Goal: Find specific page/section: Find specific page/section

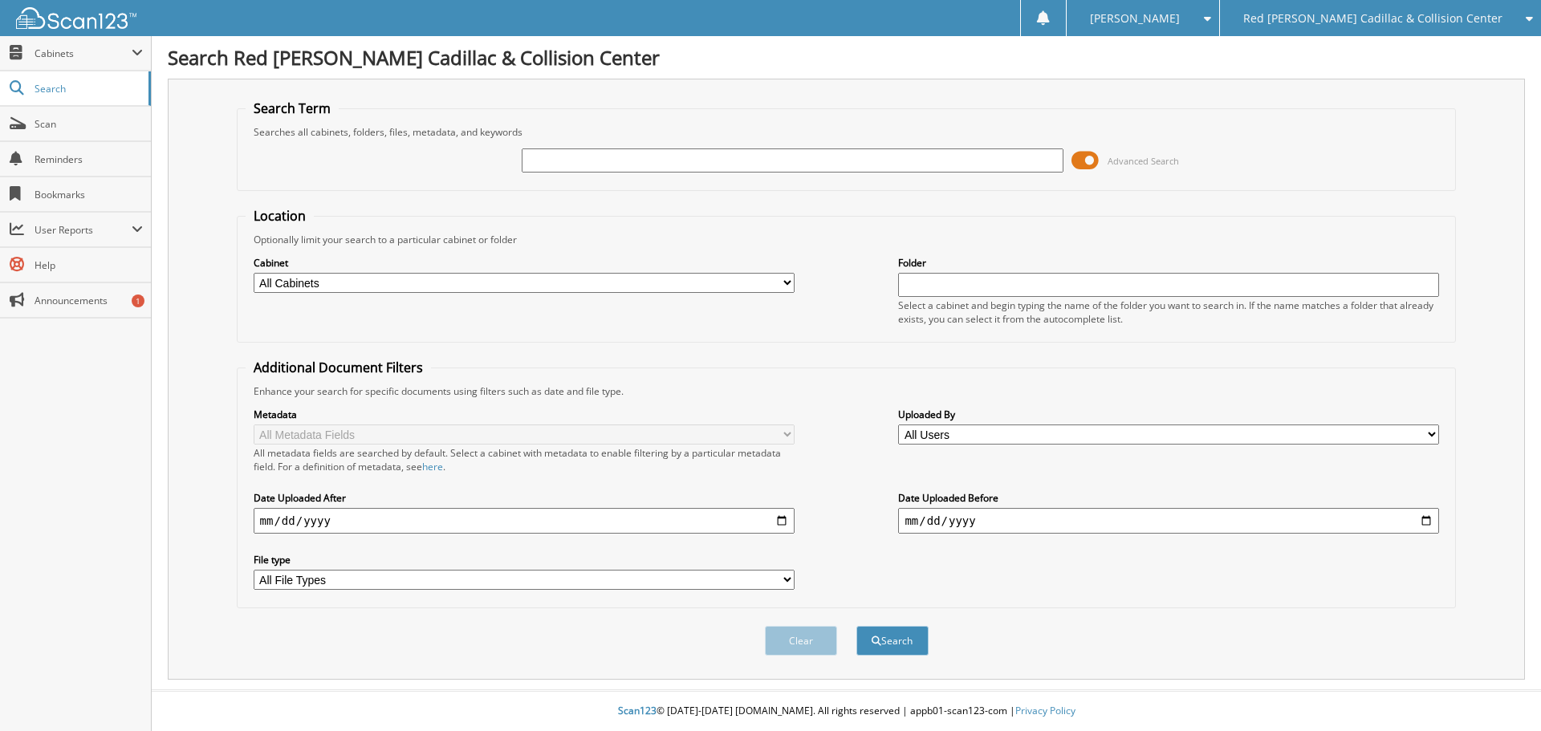
click at [570, 151] on input "text" at bounding box center [792, 160] width 541 height 24
type input "072013"
click at [856, 626] on button "Search" at bounding box center [892, 641] width 72 height 30
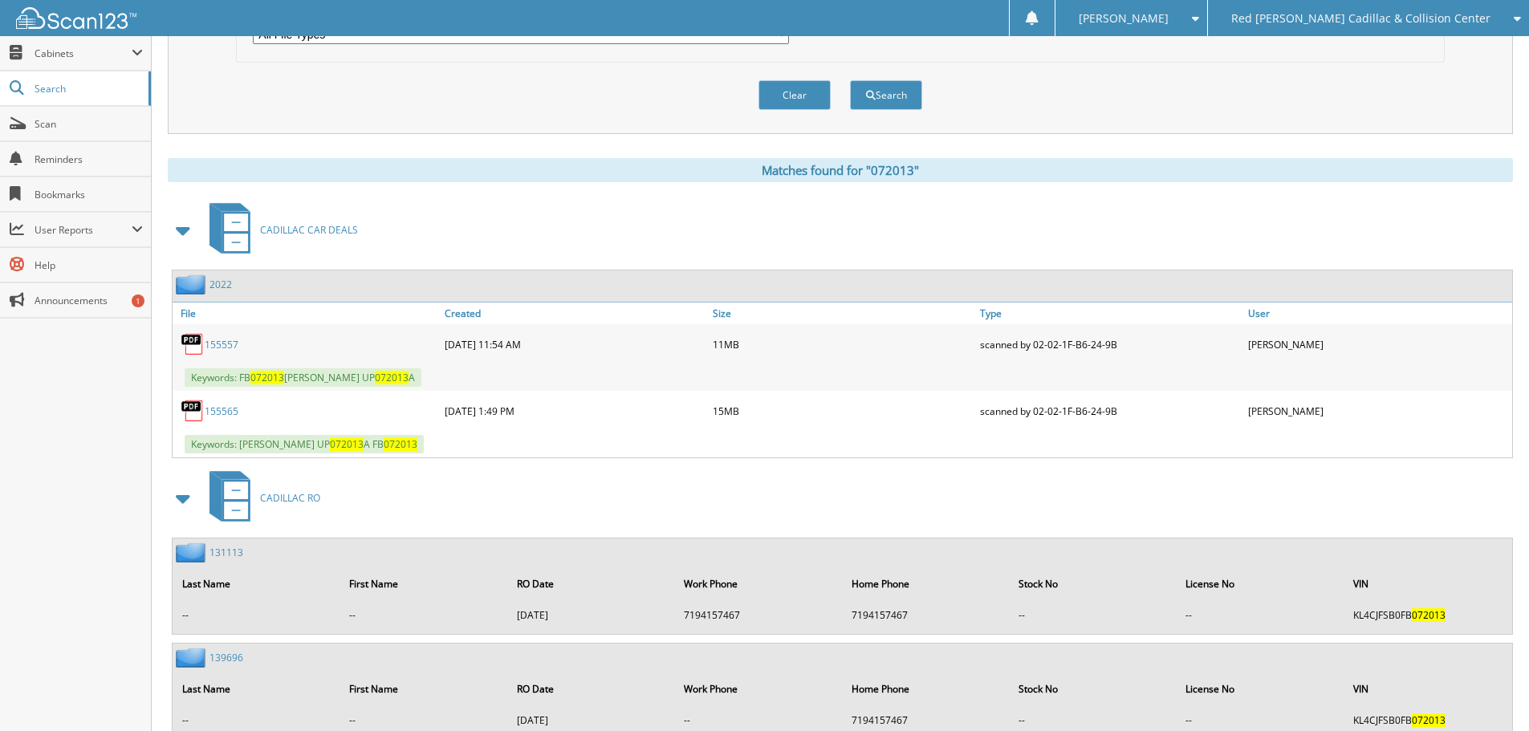
scroll to position [562, 0]
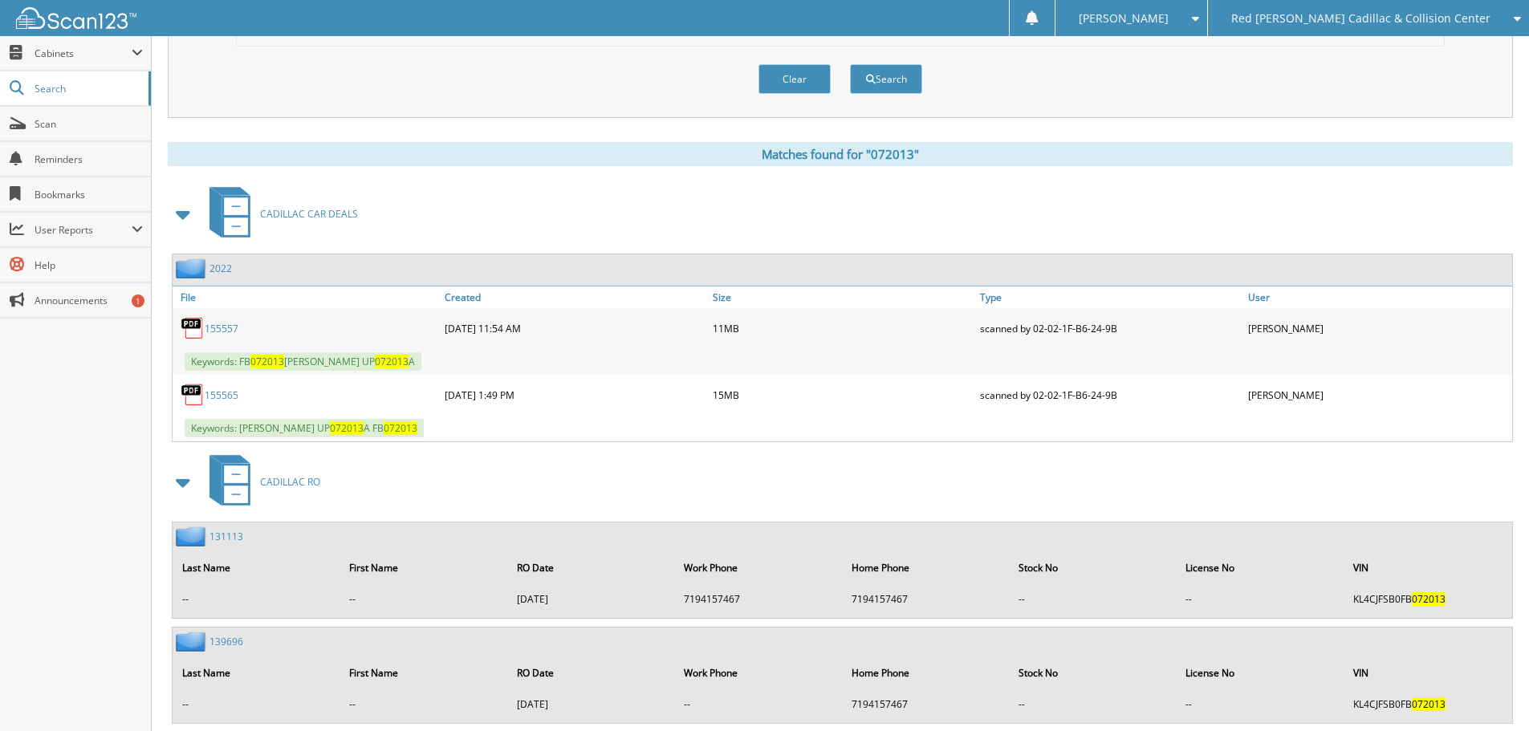
click at [225, 396] on link "155565" at bounding box center [222, 395] width 34 height 14
click at [1409, 14] on span "Red [PERSON_NAME] Cadillac & Collision Center" at bounding box center [1360, 19] width 259 height 10
click at [1430, 69] on div "Clear Search" at bounding box center [840, 79] width 1209 height 65
click at [1431, 54] on body "Cristin B. Settings Logout Red Noland Cadillac & Collision Center Jaguar Land R…" at bounding box center [764, 319] width 1529 height 1762
click at [1371, 23] on span "Red [PERSON_NAME] Cadillac & Collision Center" at bounding box center [1360, 19] width 259 height 10
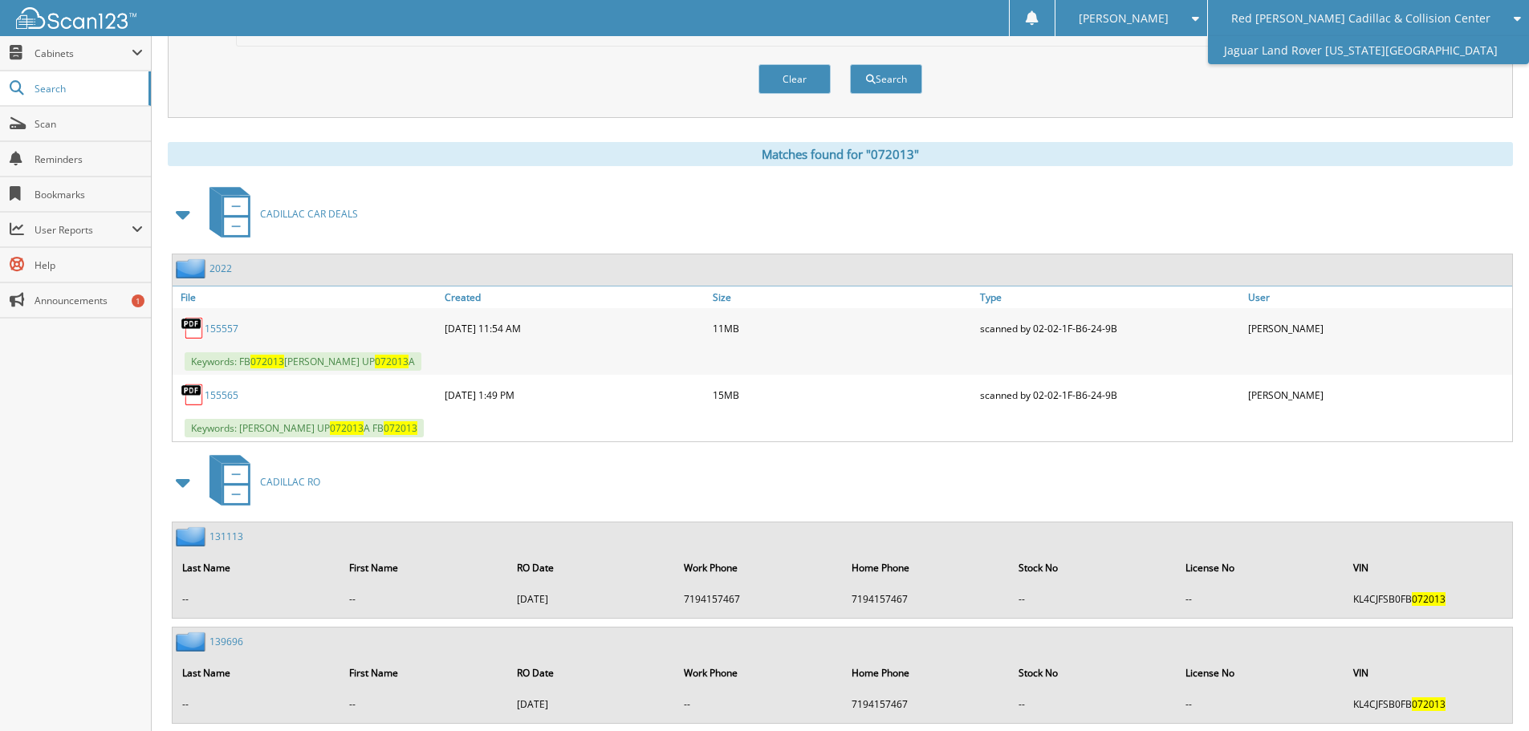
click at [1373, 45] on link "Jaguar Land Rover [US_STATE][GEOGRAPHIC_DATA]" at bounding box center [1368, 50] width 321 height 28
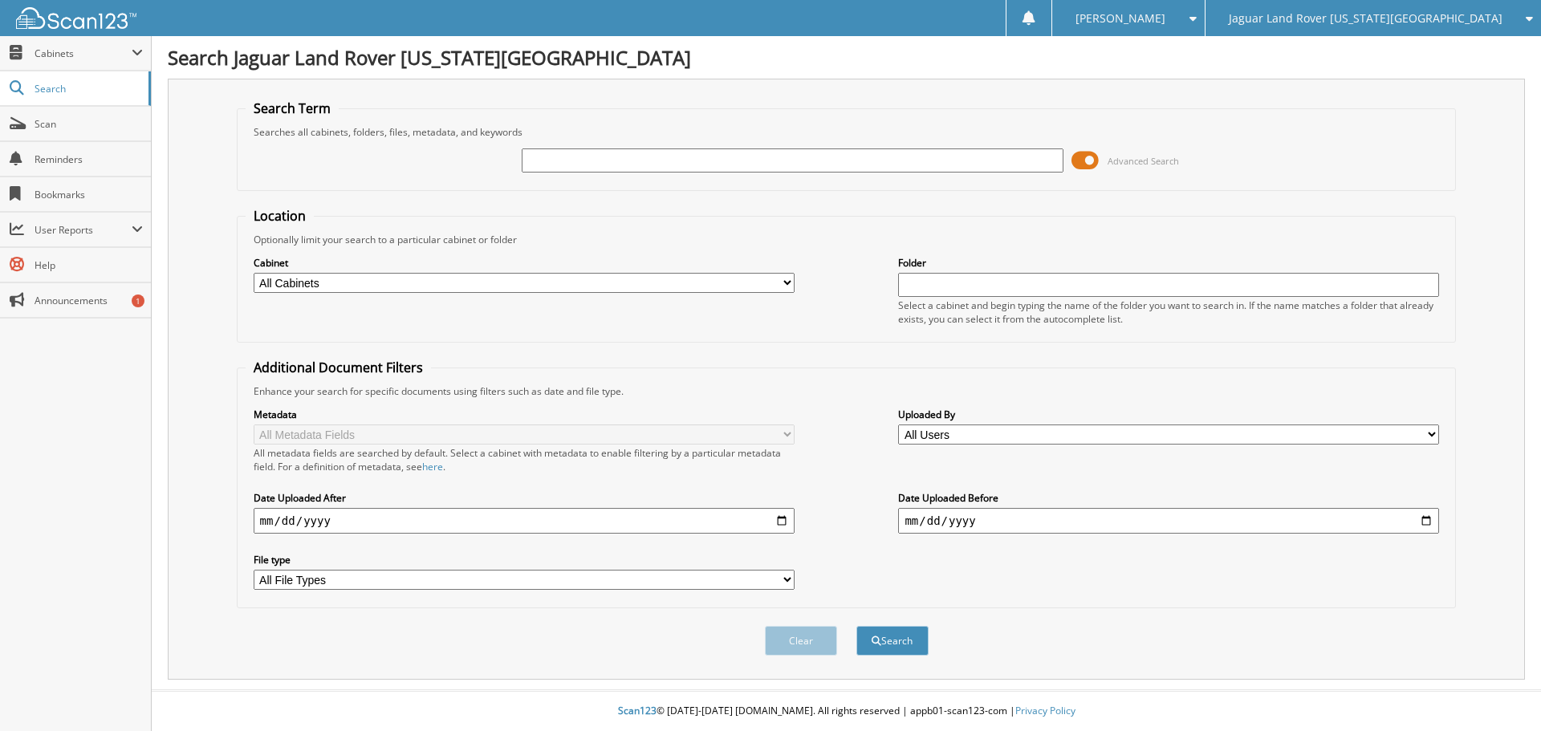
click at [592, 164] on input "text" at bounding box center [792, 160] width 541 height 24
type input "117280"
click at [856, 626] on button "Search" at bounding box center [892, 641] width 72 height 30
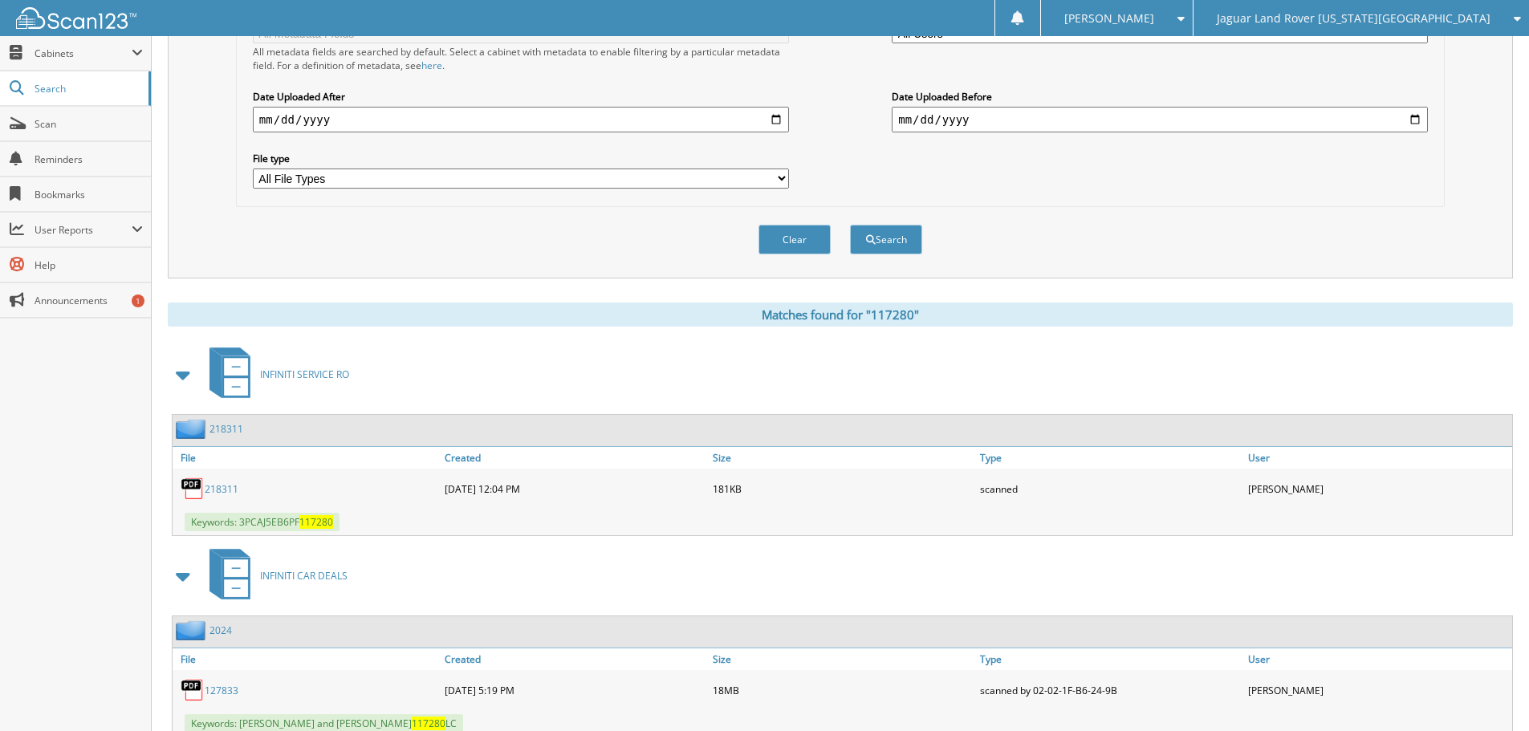
scroll to position [636, 0]
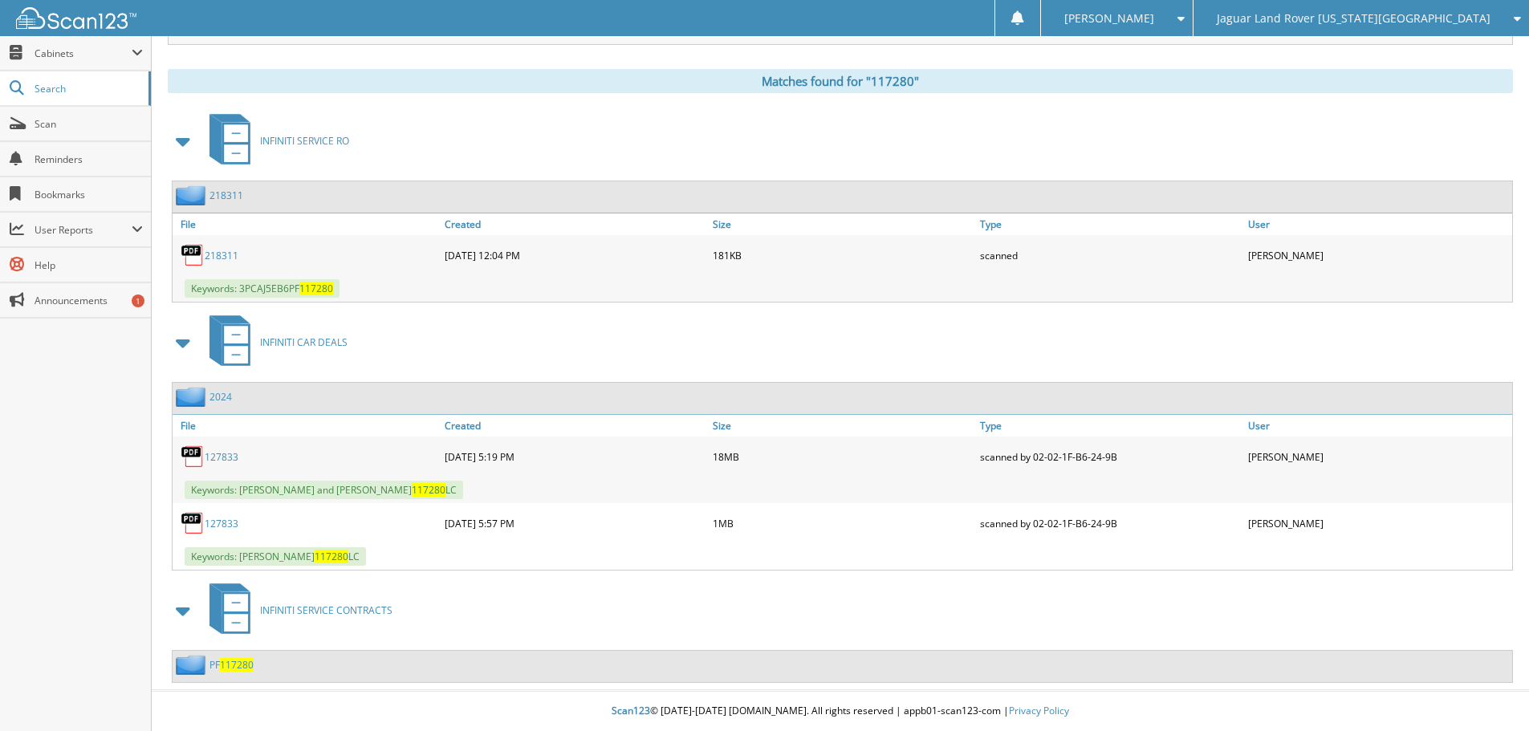
click at [217, 457] on link "127833" at bounding box center [222, 457] width 34 height 14
click at [217, 529] on link "127833" at bounding box center [222, 524] width 34 height 14
click at [213, 518] on link "127833" at bounding box center [222, 524] width 34 height 14
